Goal: Communication & Community: Answer question/provide support

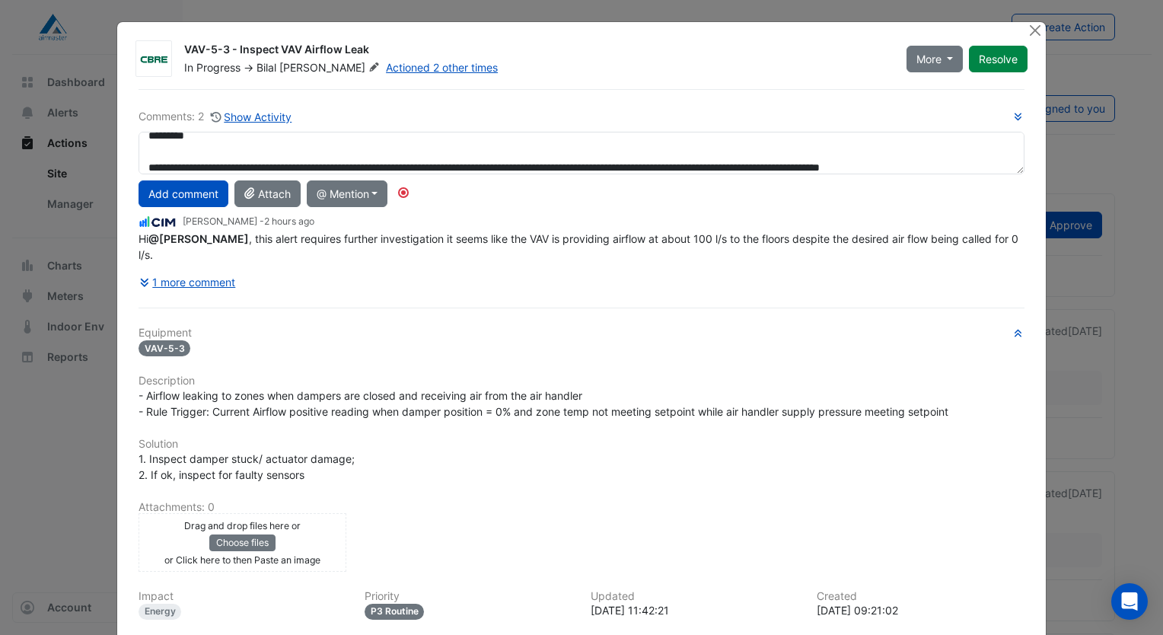
scroll to position [25, 0]
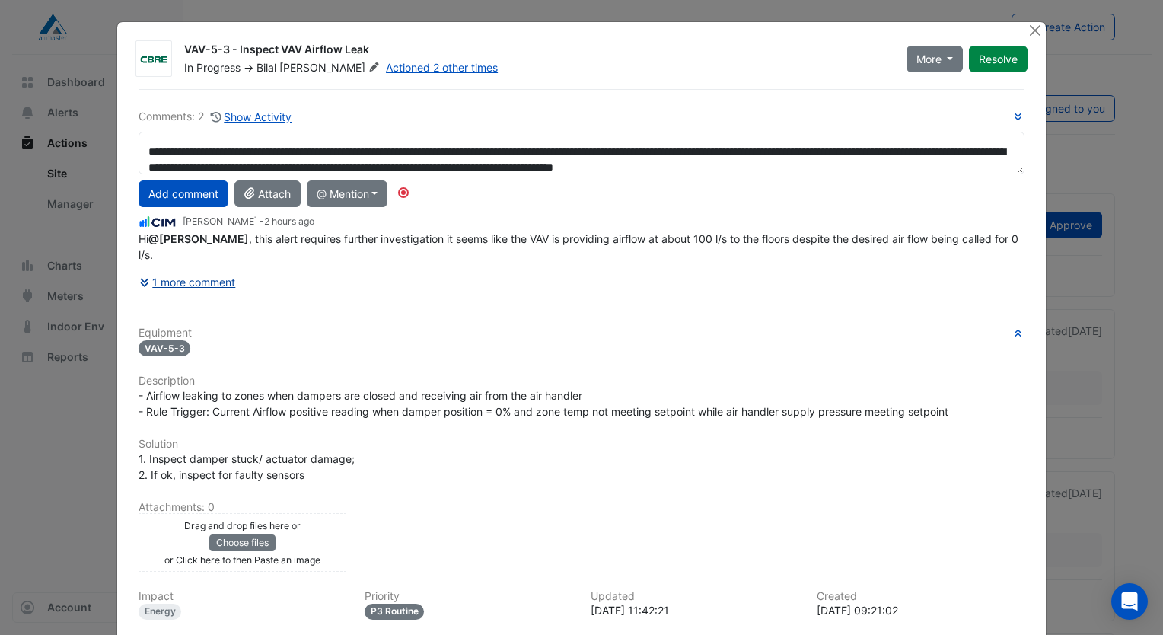
type textarea "**********"
click at [176, 269] on button "1 more comment" at bounding box center [188, 282] width 98 height 27
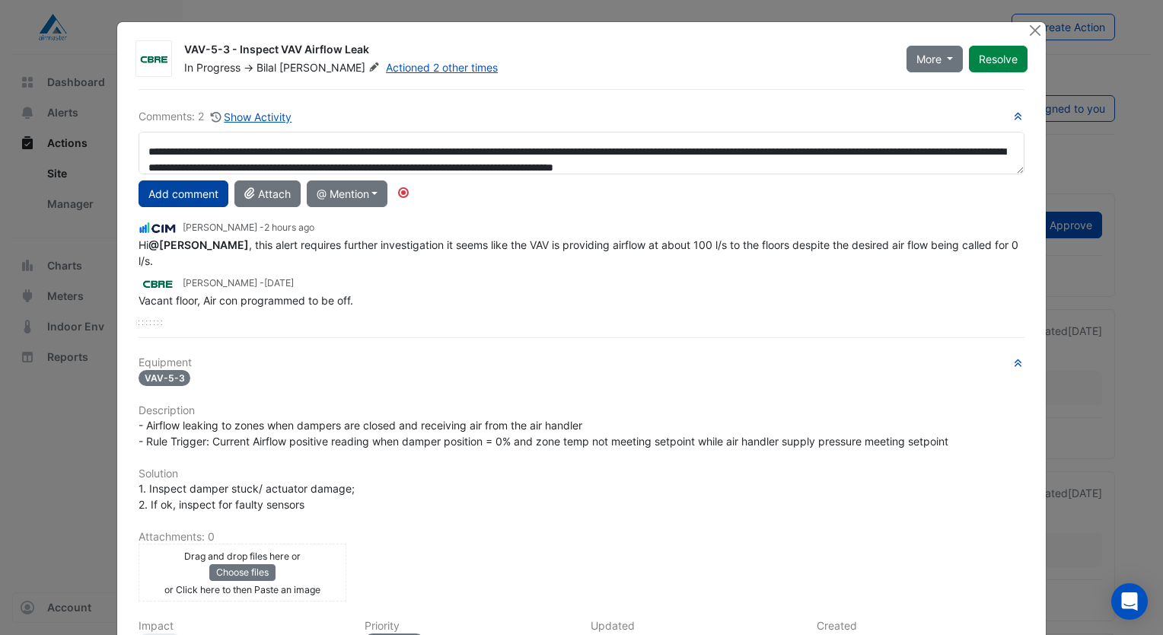
click at [179, 199] on button "Add comment" at bounding box center [184, 193] width 90 height 27
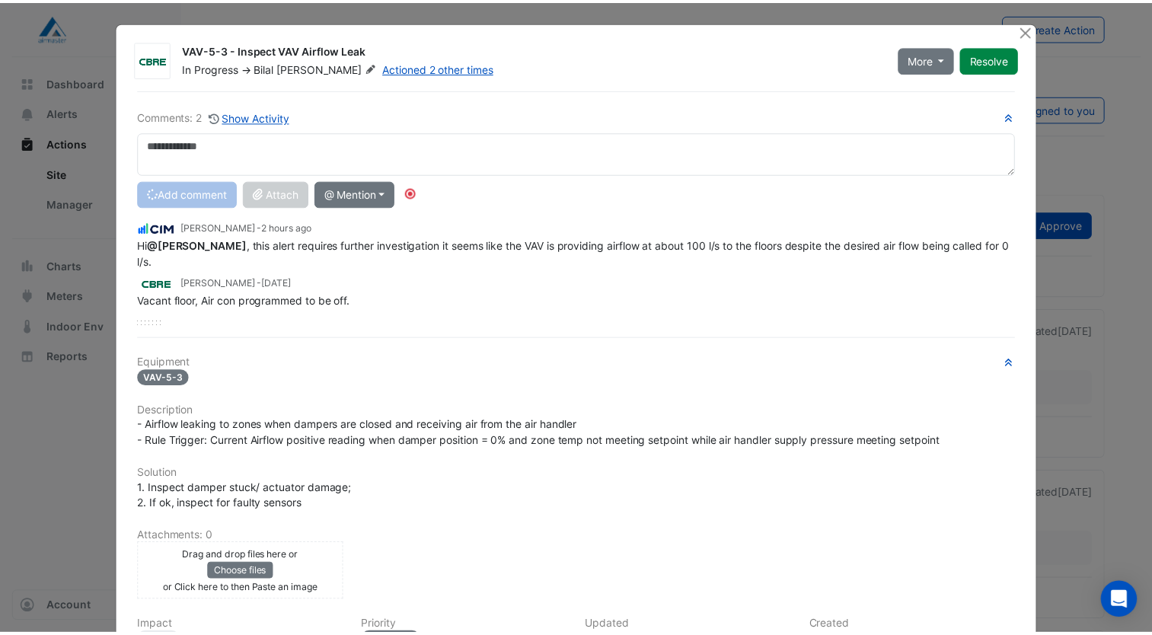
scroll to position [0, 0]
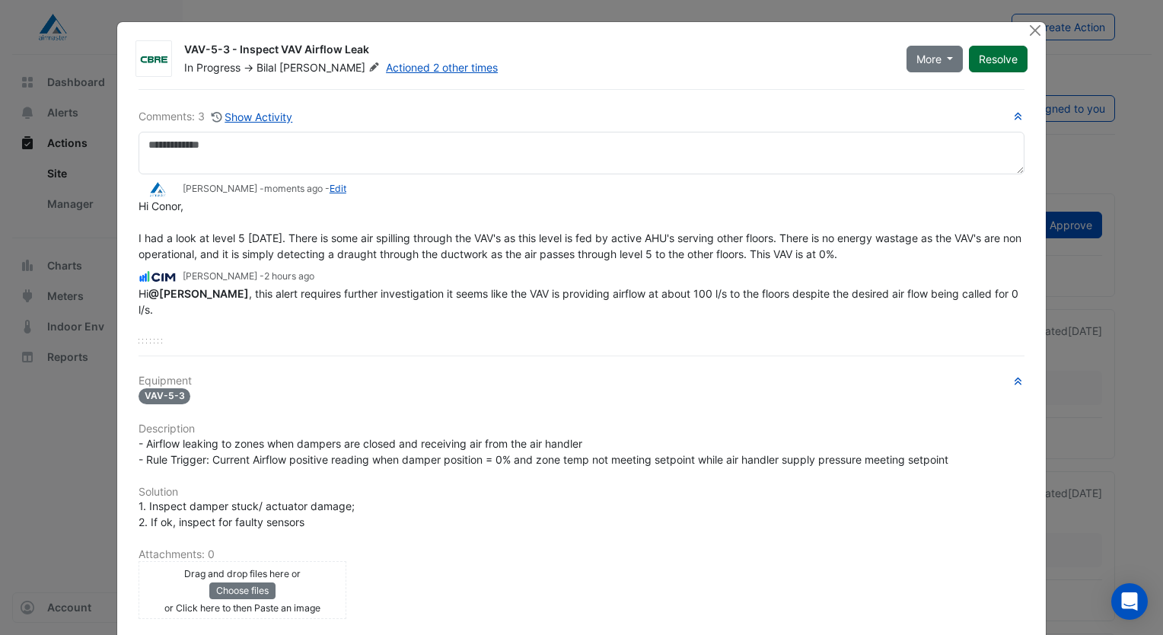
click at [992, 53] on button "Resolve" at bounding box center [998, 59] width 59 height 27
click at [1029, 26] on button "Close" at bounding box center [1035, 30] width 16 height 16
